Goal: Navigation & Orientation: Find specific page/section

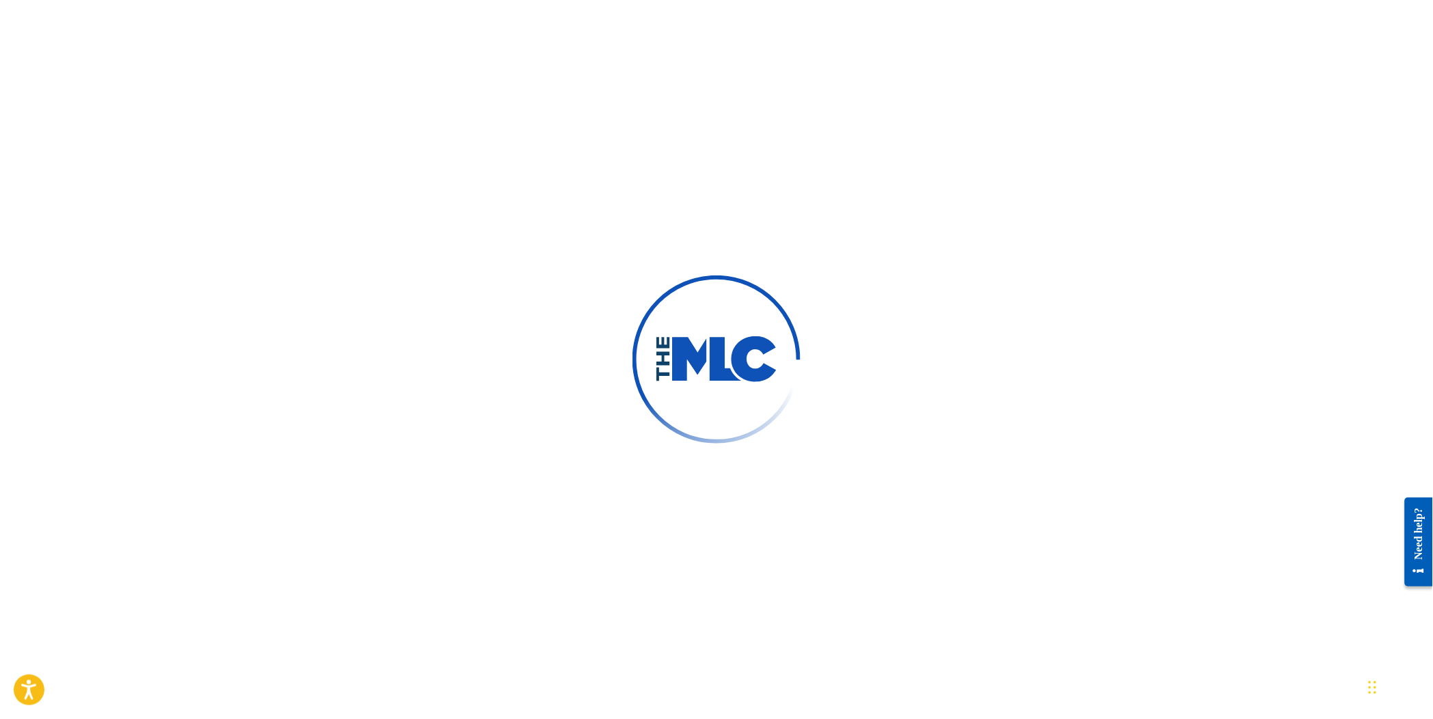
scroll to position [2361, 0]
drag, startPoint x: 652, startPoint y: 369, endPoint x: 662, endPoint y: 370, distance: 9.7
click at [655, 369] on div at bounding box center [717, 359] width 168 height 168
click at [674, 372] on img at bounding box center [716, 359] width 123 height 46
